Goal: Information Seeking & Learning: Compare options

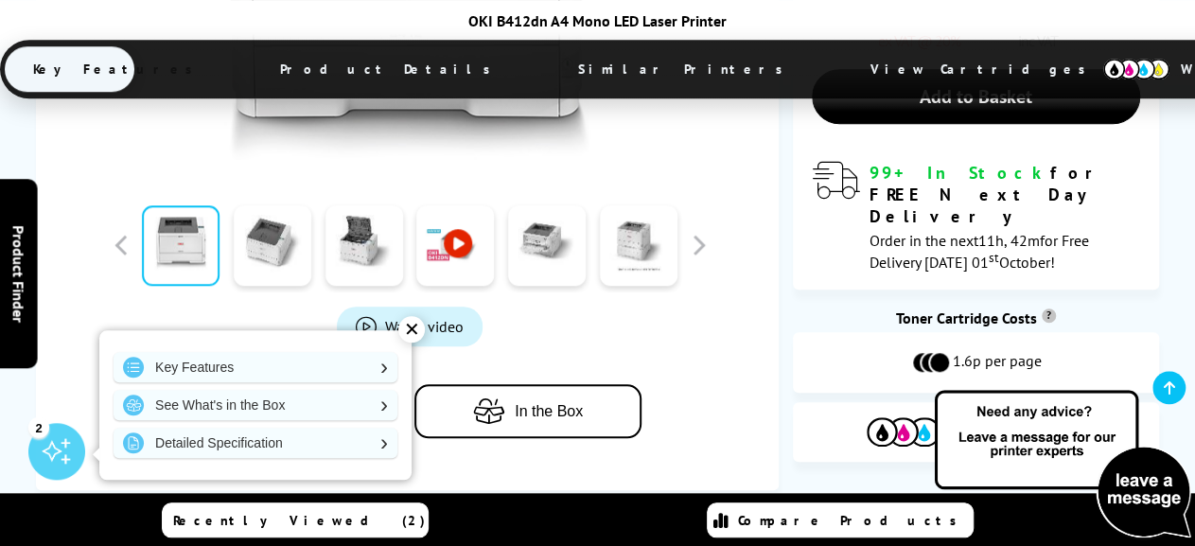
scroll to position [787, 0]
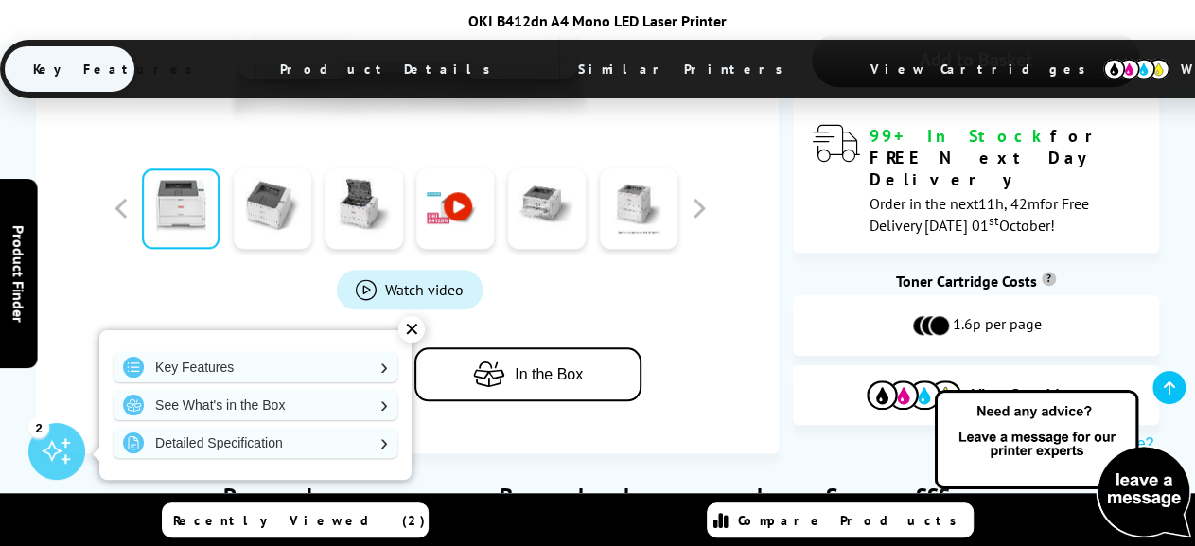
click at [326, 366] on span "Add to Compare" at bounding box center [308, 374] width 111 height 17
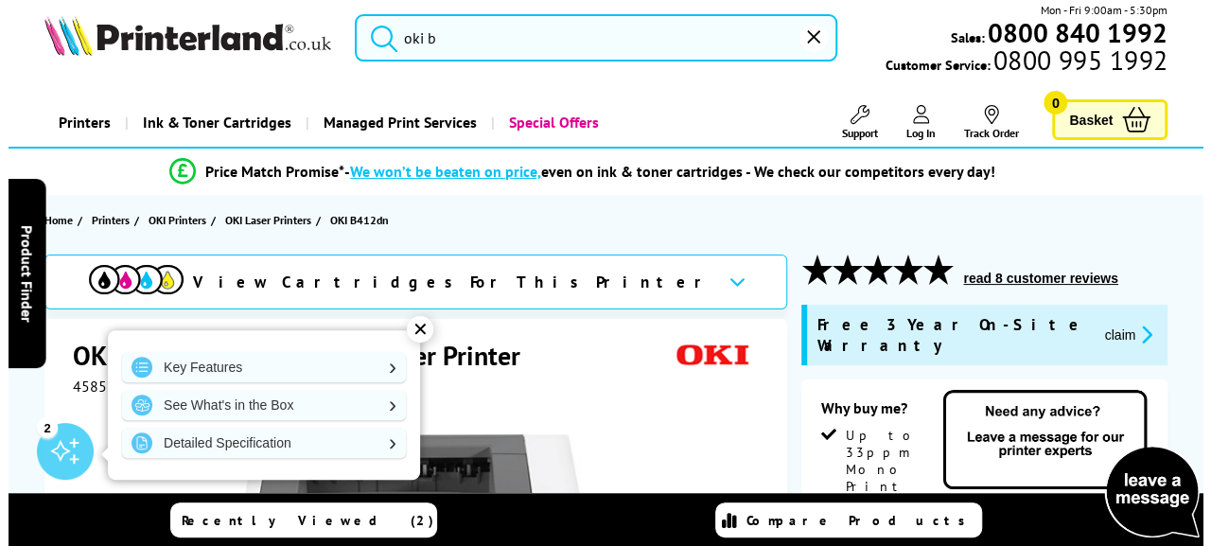
scroll to position [0, 0]
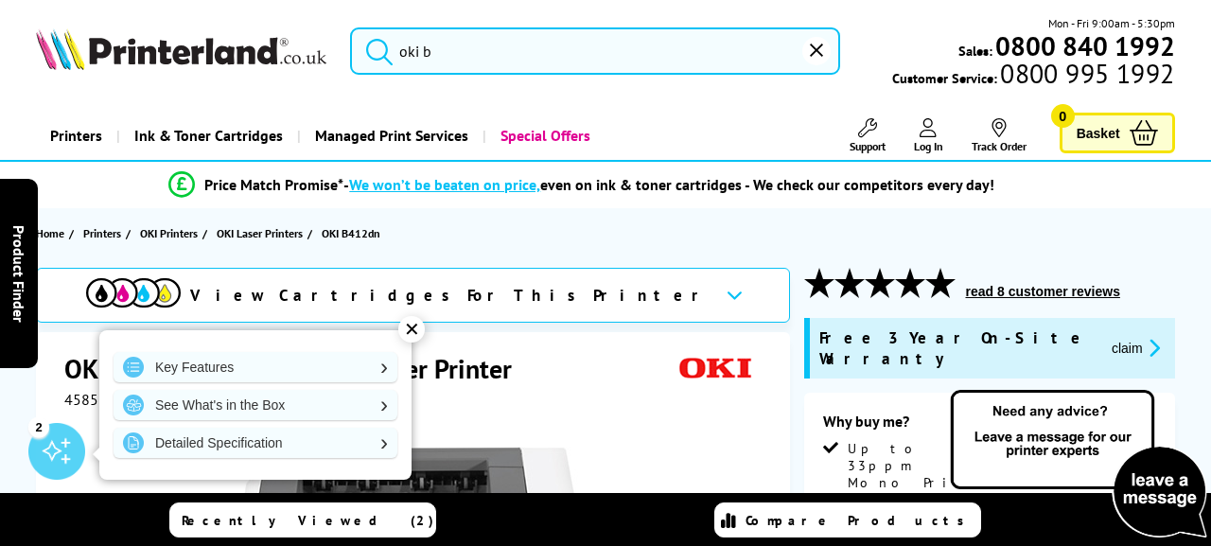
click at [443, 46] on input "oki b" at bounding box center [595, 50] width 490 height 47
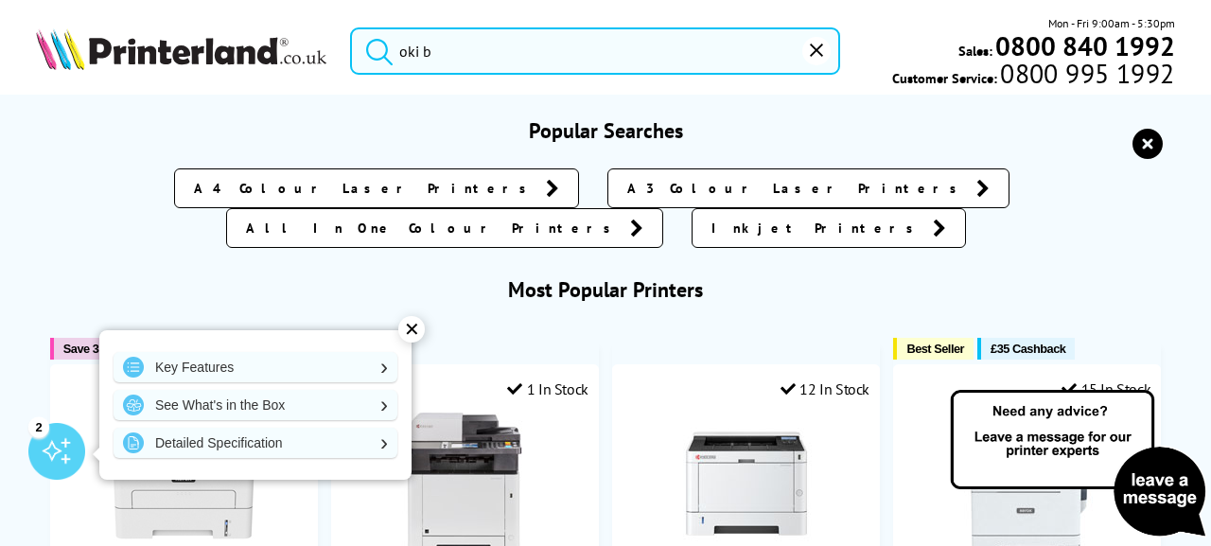
click at [411, 327] on div "✕" at bounding box center [411, 329] width 26 height 26
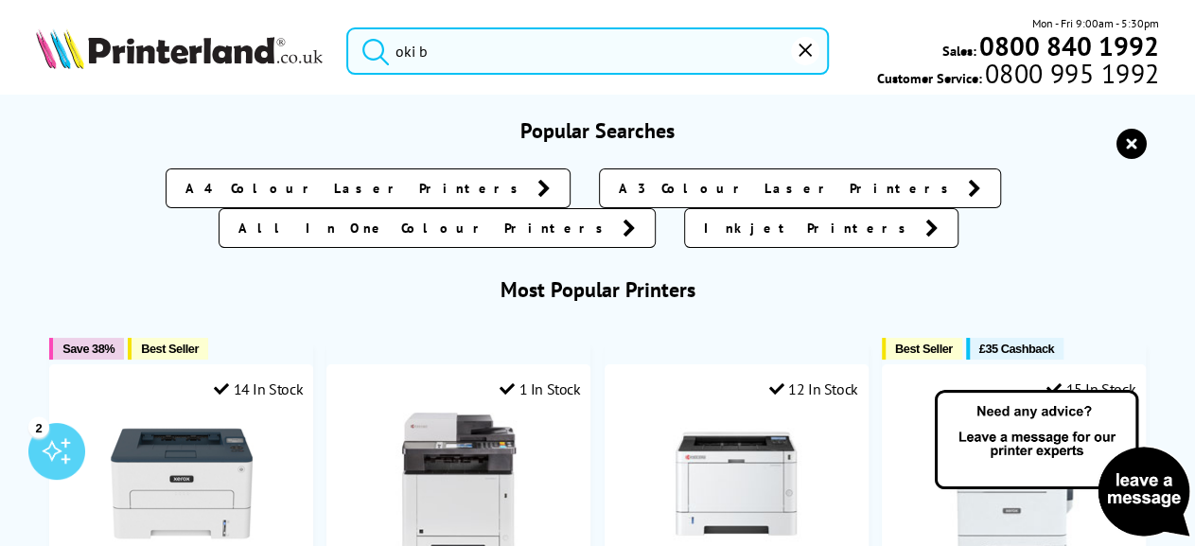
click at [460, 57] on input "oki b" at bounding box center [587, 50] width 482 height 47
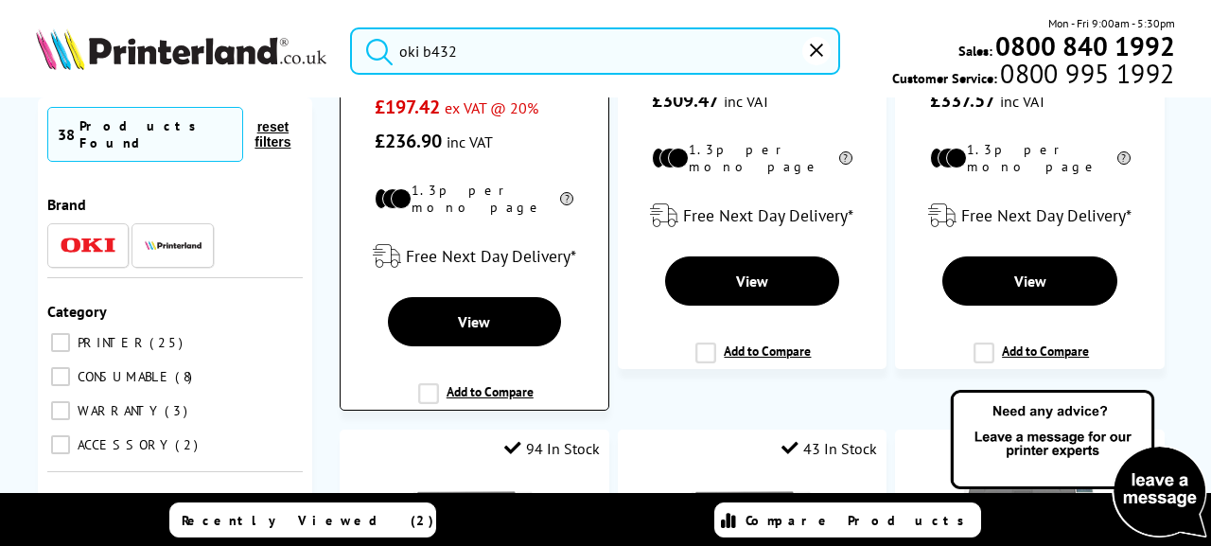
scroll to position [704, 0]
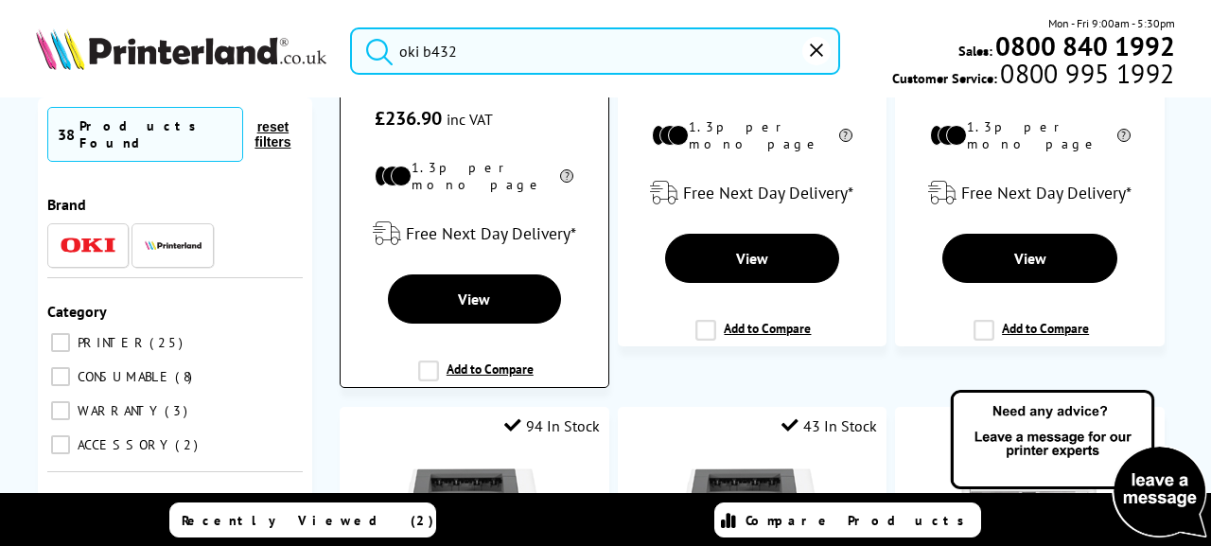
type input "oki b432"
click at [506, 360] on label "Add to Compare" at bounding box center [475, 378] width 115 height 36
click at [0, 0] on input "Add to Compare" at bounding box center [0, 0] width 0 height 0
click at [425, 360] on label "Add to Compare" at bounding box center [475, 378] width 115 height 36
click at [0, 0] on input "Add to Compare" at bounding box center [0, 0] width 0 height 0
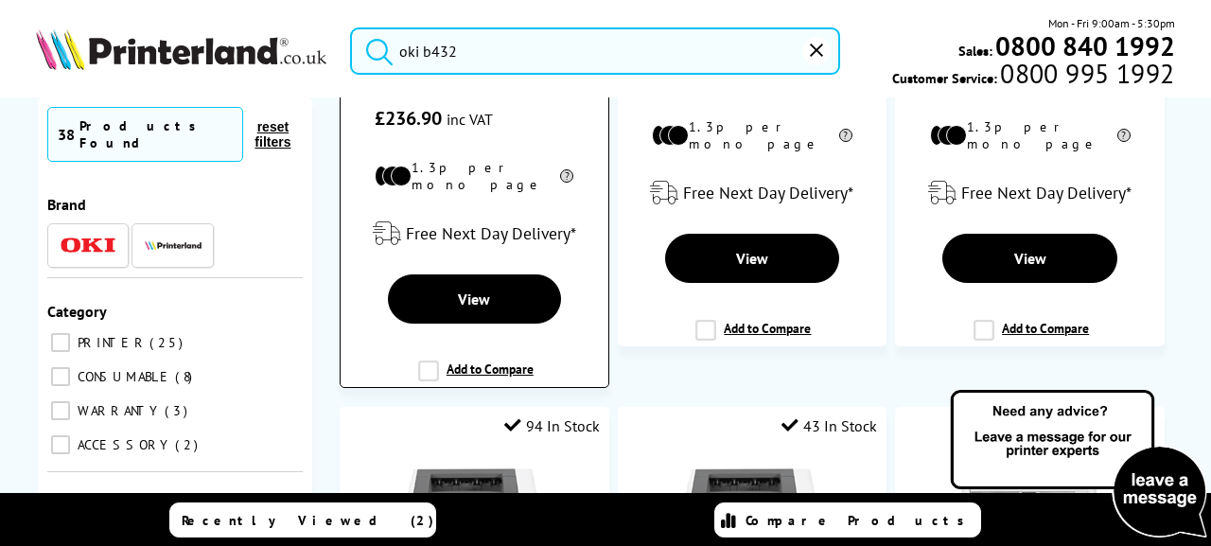
click at [452, 360] on label "Add to Compare" at bounding box center [475, 378] width 115 height 36
click at [0, 0] on input "Add to Compare" at bounding box center [0, 0] width 0 height 0
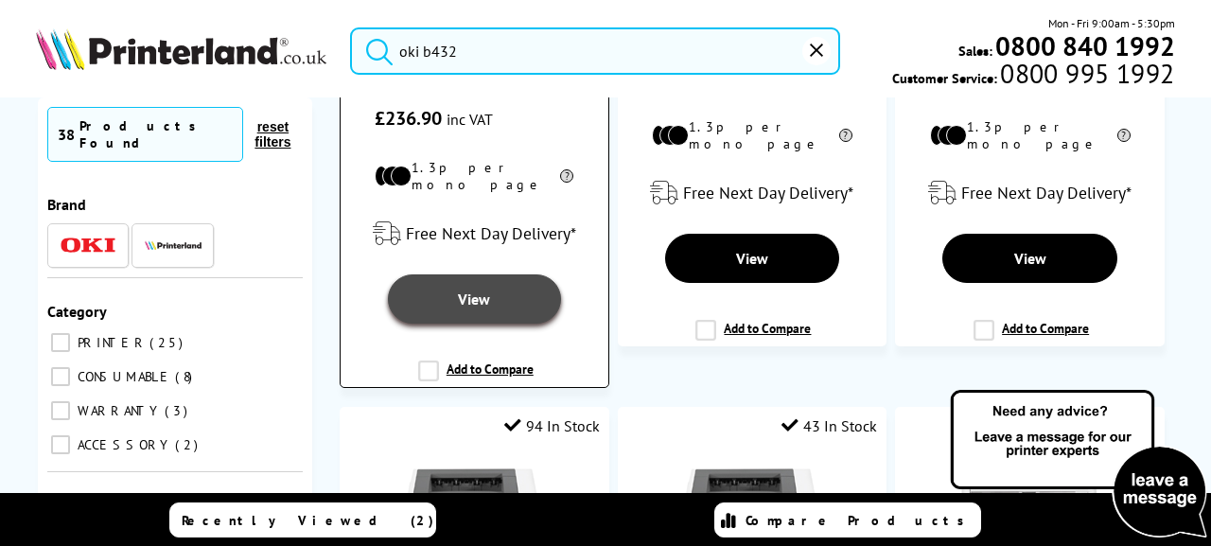
click at [478, 290] on span "View" at bounding box center [474, 298] width 32 height 19
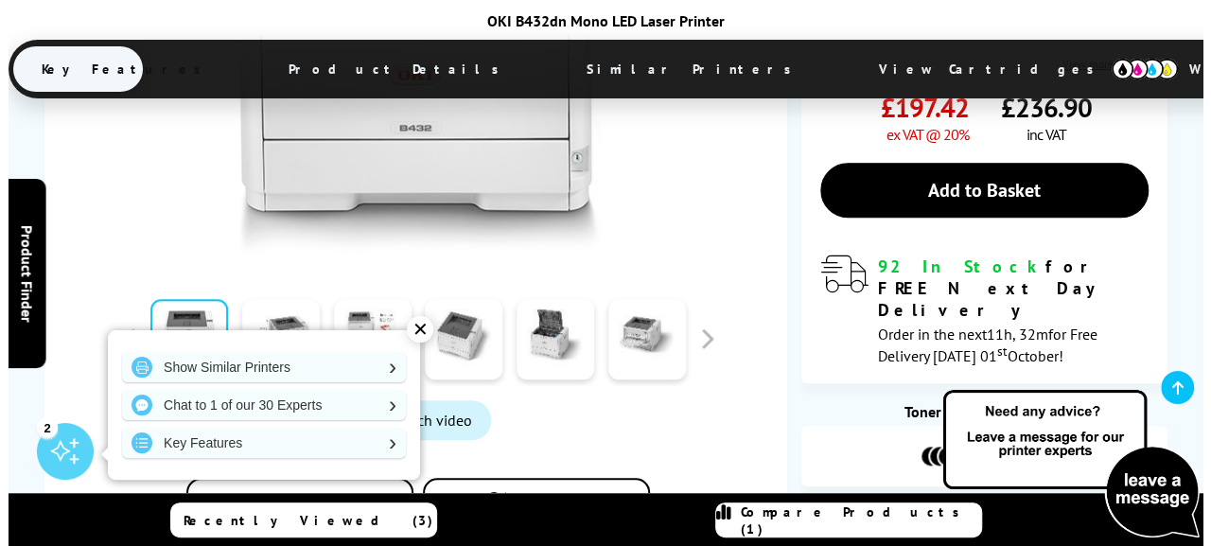
scroll to position [887, 0]
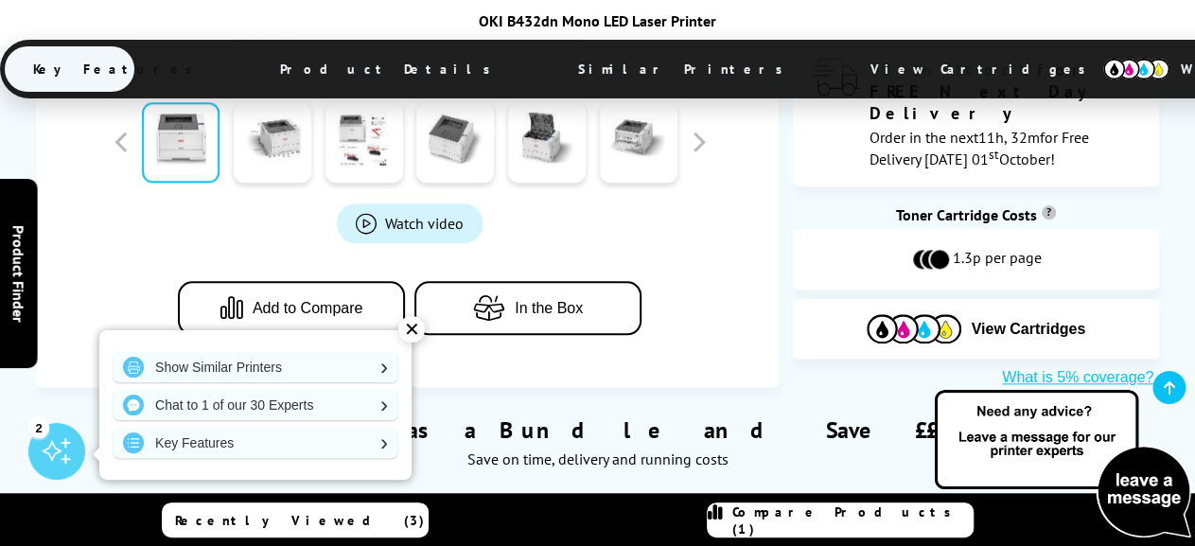
click at [297, 300] on span "Add to Compare" at bounding box center [308, 308] width 111 height 17
click at [858, 519] on span "Compare Products (2)" at bounding box center [852, 520] width 240 height 34
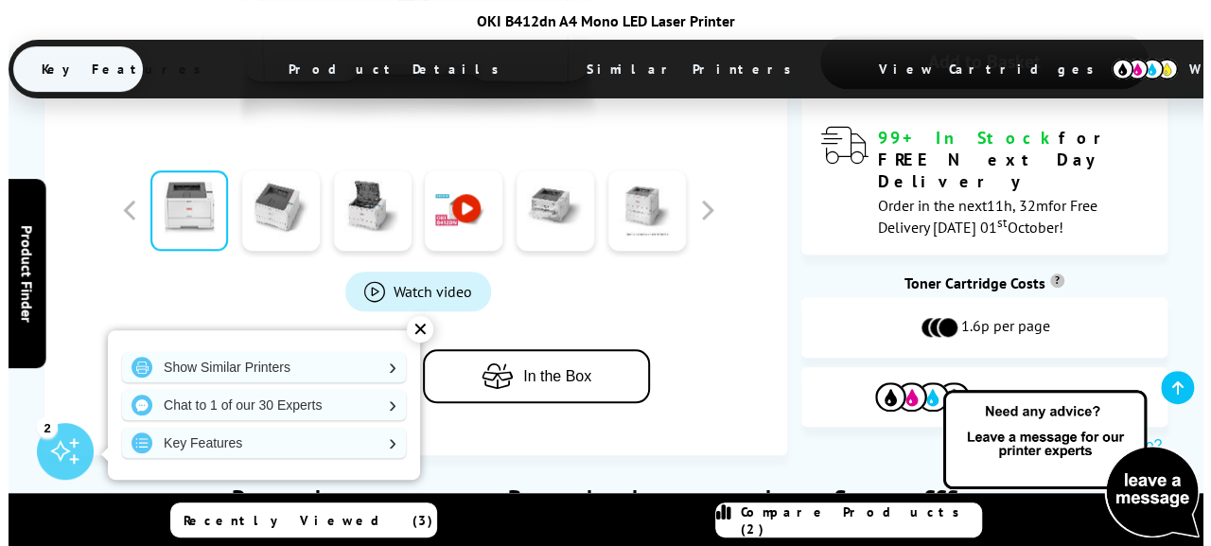
scroll to position [787, 0]
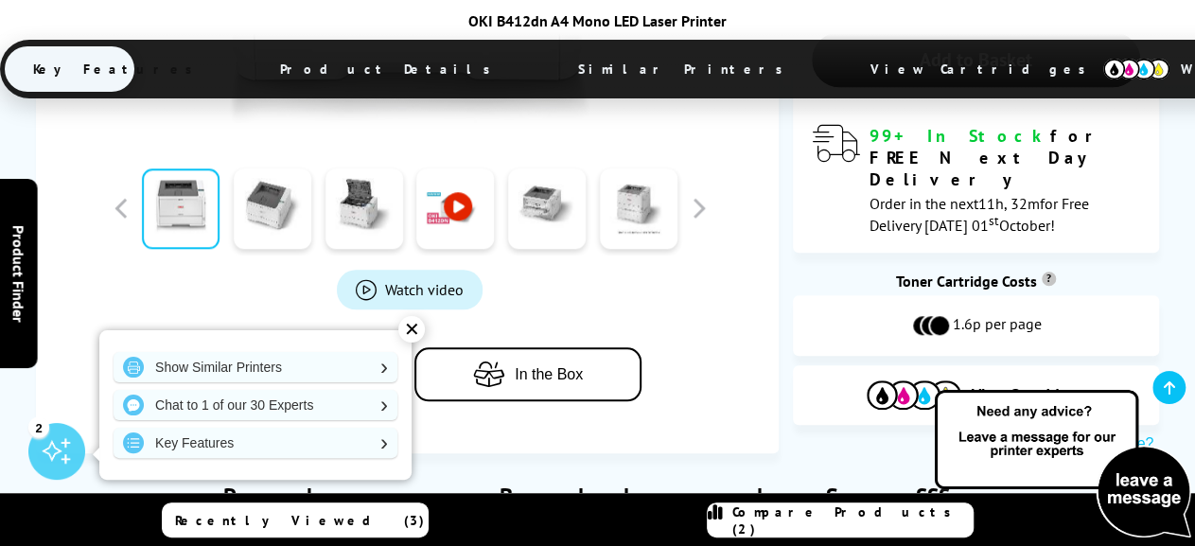
click at [281, 366] on span "Add to Compare" at bounding box center [308, 374] width 111 height 17
click at [856, 516] on span "Compare Products (3)" at bounding box center [852, 520] width 240 height 34
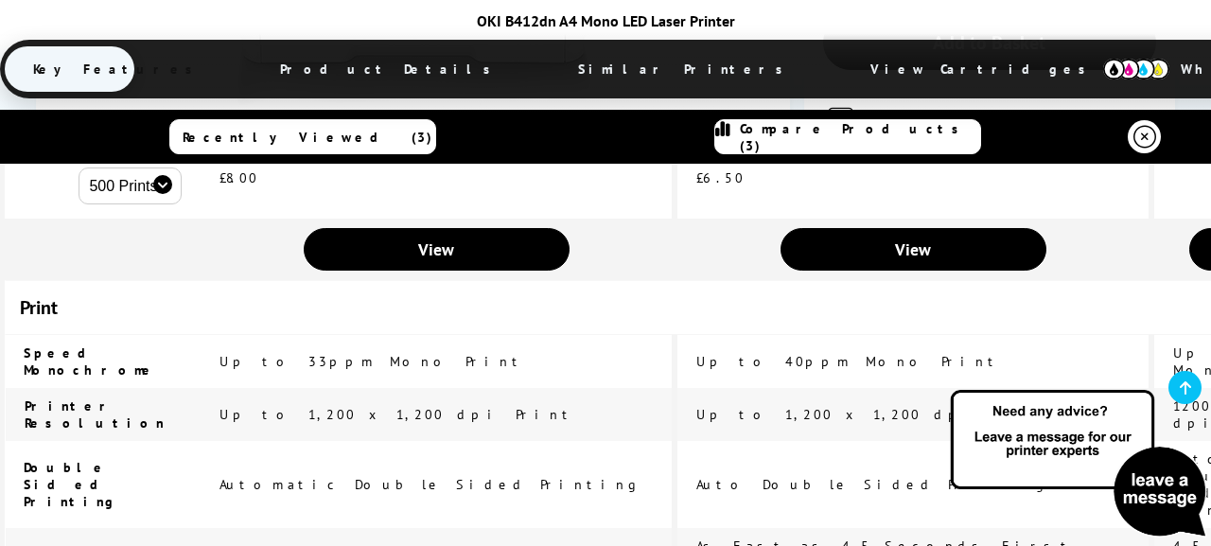
scroll to position [76, 0]
